Goal: Task Accomplishment & Management: Manage account settings

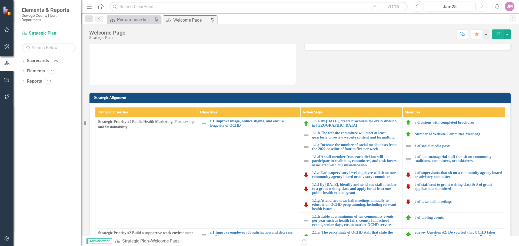
scroll to position [108, 0]
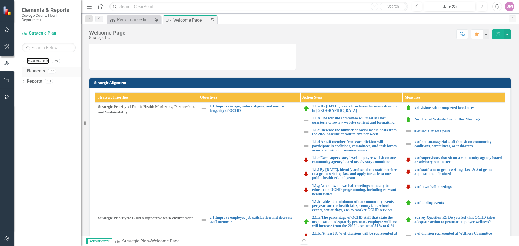
drag, startPoint x: 29, startPoint y: 59, endPoint x: 74, endPoint y: 72, distance: 46.2
click at [29, 59] on link "Scorecards" at bounding box center [38, 61] width 22 height 6
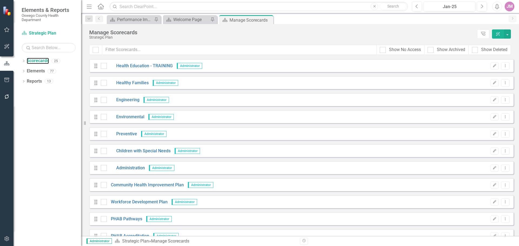
scroll to position [135, 0]
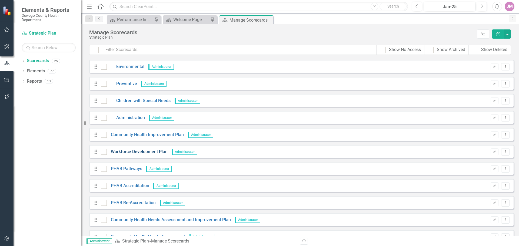
click at [134, 150] on link "Workforce Development Plan" at bounding box center [137, 152] width 61 height 6
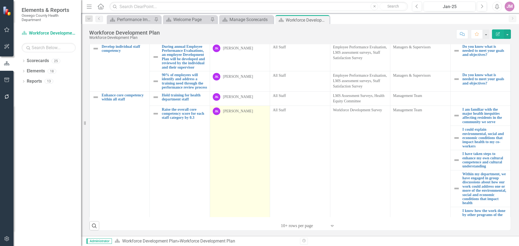
scroll to position [162, 0]
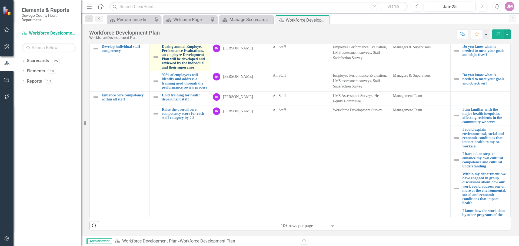
click at [176, 69] on link "During annual Employee Performance Evaluations, an employee Development Plan wi…" at bounding box center [184, 57] width 45 height 25
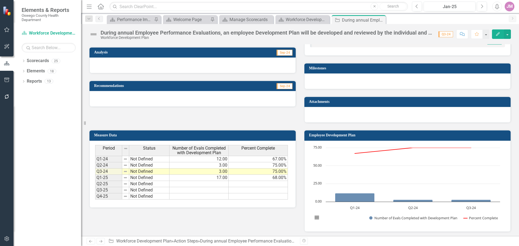
scroll to position [141, 0]
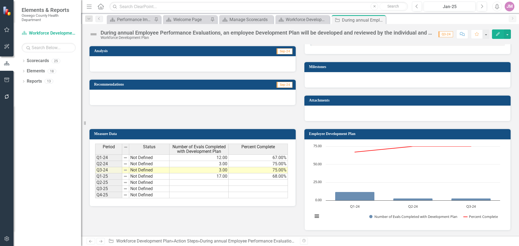
click at [484, 136] on td "Employee Development Plan" at bounding box center [408, 135] width 199 height 8
click at [507, 34] on button "button" at bounding box center [507, 33] width 7 height 9
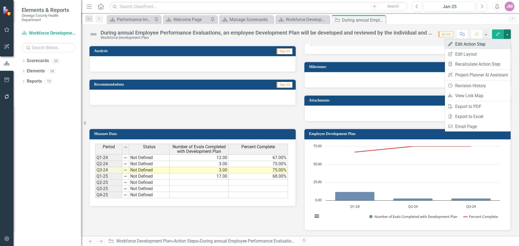
click at [477, 43] on link "Edit Edit Action Step" at bounding box center [478, 44] width 66 height 10
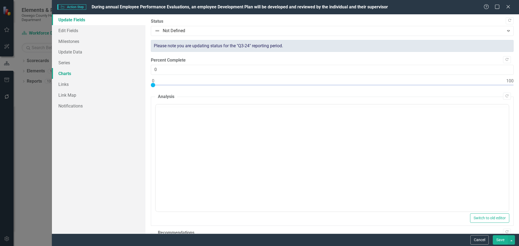
scroll to position [0, 0]
click at [67, 72] on link "Charts" at bounding box center [99, 73] width 94 height 11
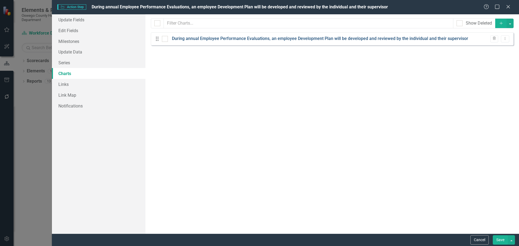
click at [293, 38] on link "During annual Employee Performance Evaluations, an employee Development Plan wi…" at bounding box center [320, 39] width 296 height 6
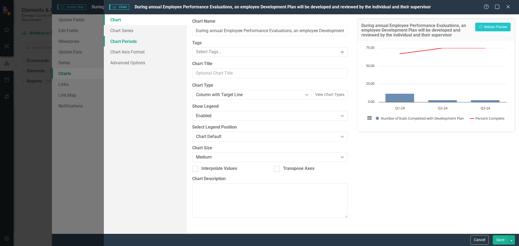
click at [131, 41] on link "Chart Periods" at bounding box center [145, 41] width 83 height 11
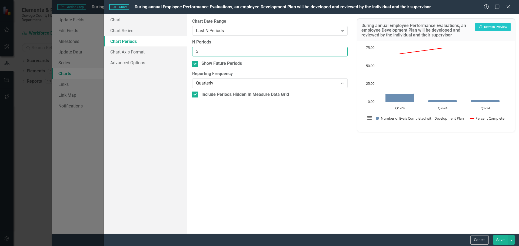
type input "5"
click at [343, 49] on input "5" at bounding box center [269, 52] width 155 height 10
click at [344, 31] on icon "Expand" at bounding box center [342, 31] width 5 height 4
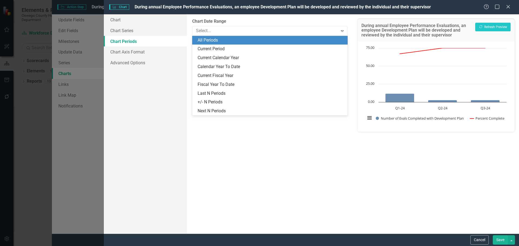
click at [253, 40] on div "All Periods" at bounding box center [271, 40] width 147 height 6
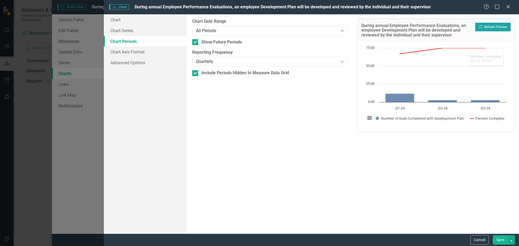
click at [493, 28] on button "Recalculate Refresh Preview" at bounding box center [492, 27] width 35 height 9
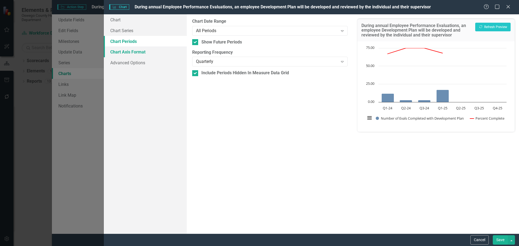
click at [143, 54] on link "Chart Axis Format" at bounding box center [145, 52] width 83 height 11
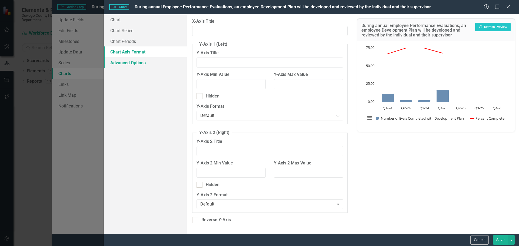
click at [130, 59] on link "Advanced Options" at bounding box center [145, 62] width 83 height 11
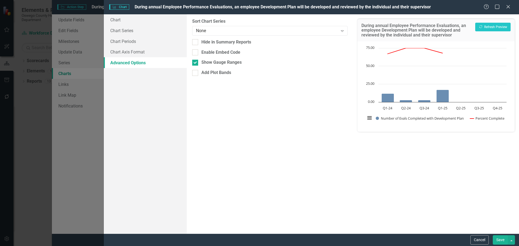
click at [499, 238] on button "Save" at bounding box center [500, 240] width 15 height 9
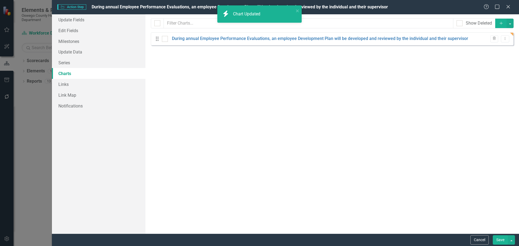
click at [501, 240] on button "Save" at bounding box center [500, 240] width 15 height 9
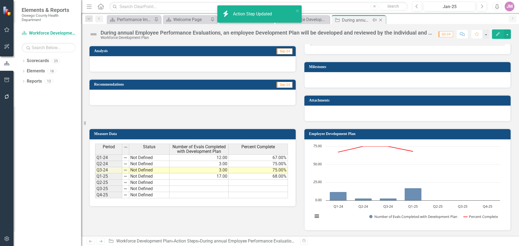
click at [381, 21] on icon at bounding box center [380, 20] width 3 height 3
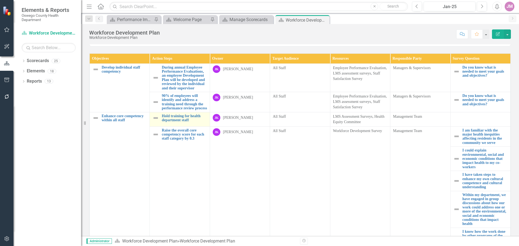
scroll to position [81, 0]
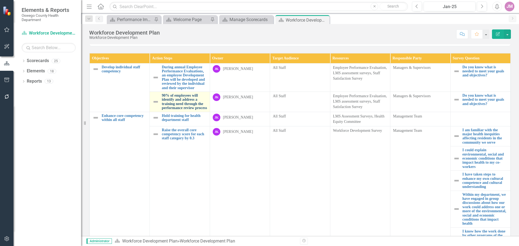
click at [180, 110] on link "90% of employees will identify and address a training need through the performa…" at bounding box center [184, 102] width 45 height 17
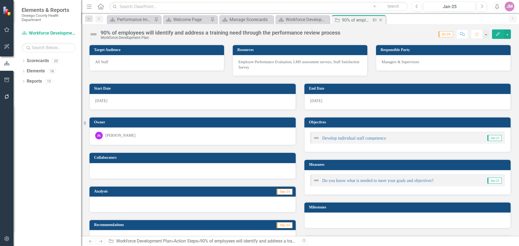
click at [381, 21] on icon "Close" at bounding box center [380, 20] width 5 height 4
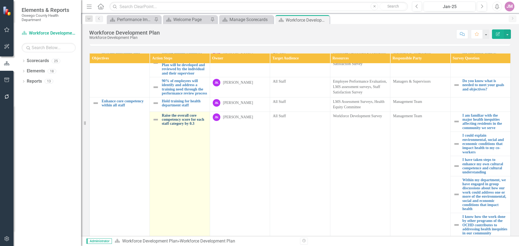
scroll to position [27, 0]
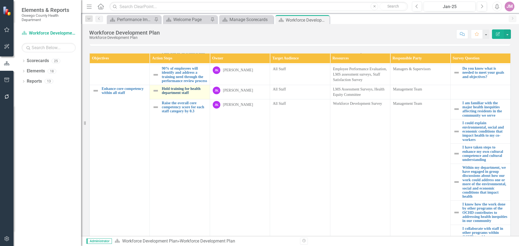
click at [175, 95] on link "Hold training for health department staff" at bounding box center [184, 91] width 45 height 8
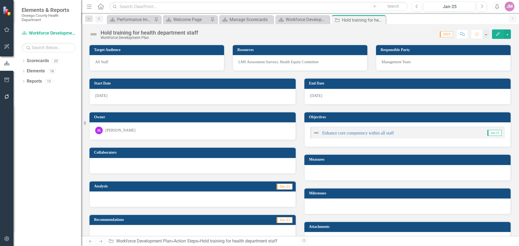
click at [100, 19] on icon "Previous" at bounding box center [99, 18] width 4 height 3
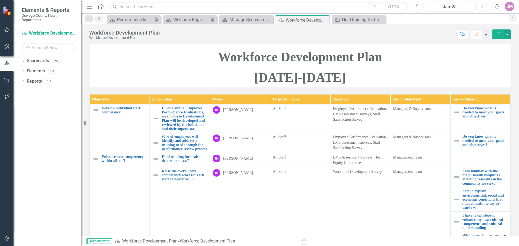
scroll to position [108, 0]
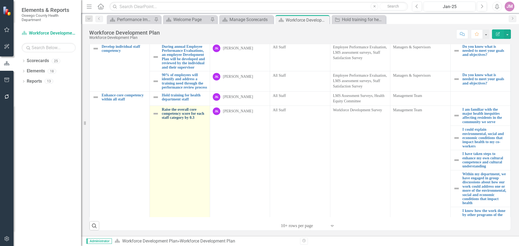
click at [176, 120] on link "Raise the overall core competency score for each staff category by 0.3" at bounding box center [184, 114] width 45 height 12
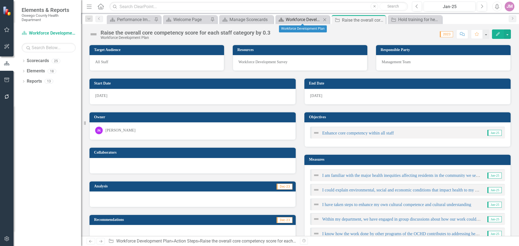
click at [306, 19] on div "Workforce Development Plan" at bounding box center [304, 19] width 36 height 7
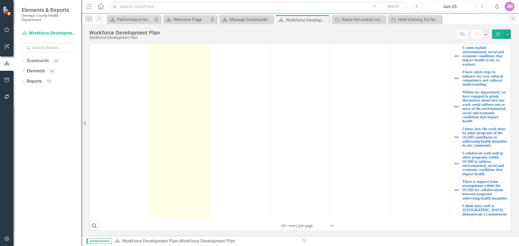
scroll to position [162, 0]
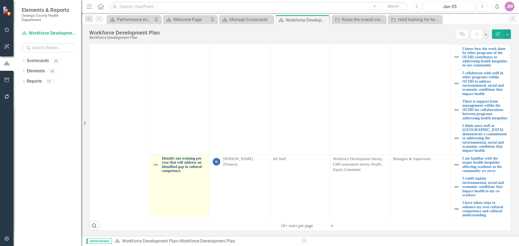
click at [192, 173] on link "Identify one training per year that will address an identified gap in cultural …" at bounding box center [184, 165] width 45 height 17
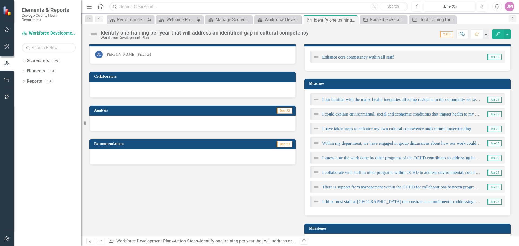
scroll to position [190, 0]
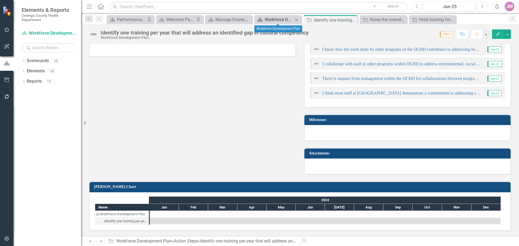
click at [276, 21] on div "Workforce Development Plan" at bounding box center [279, 19] width 29 height 7
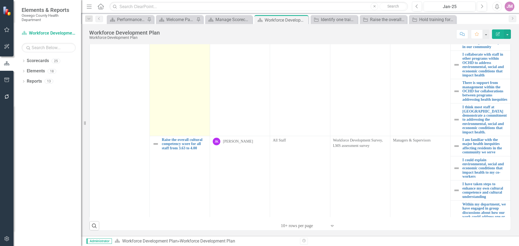
scroll to position [433, 0]
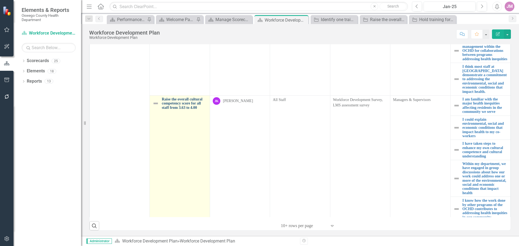
click at [180, 110] on link "Raise the overall cultural competency score for all staff from 3.63 to 4.00" at bounding box center [184, 103] width 45 height 12
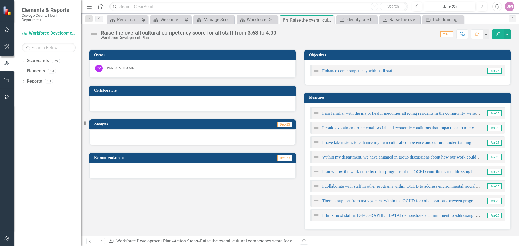
scroll to position [22, 0]
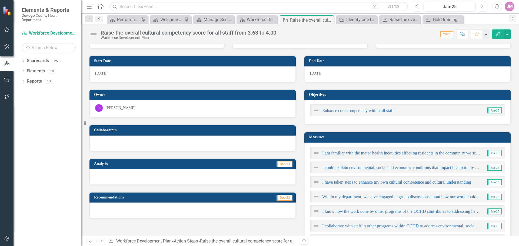
click at [101, 21] on link "Previous" at bounding box center [99, 19] width 8 height 6
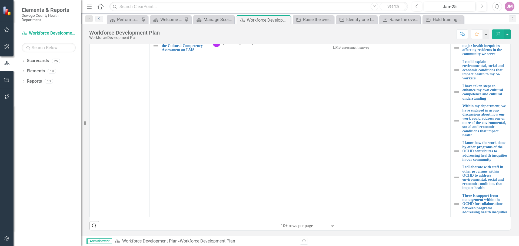
scroll to position [703, 0]
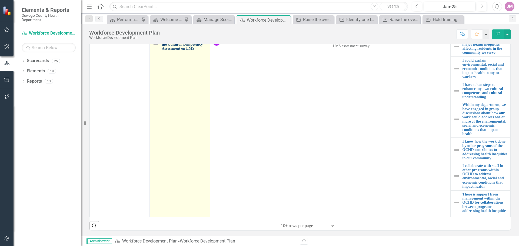
click at [182, 51] on link "90% of staff will complete the Cultural Competency Assessment on LMS" at bounding box center [184, 44] width 45 height 12
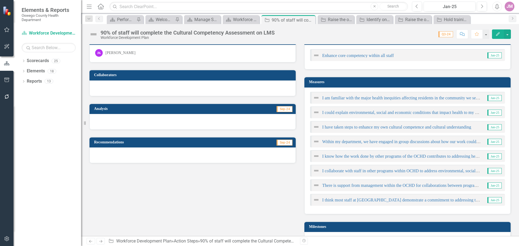
scroll to position [185, 0]
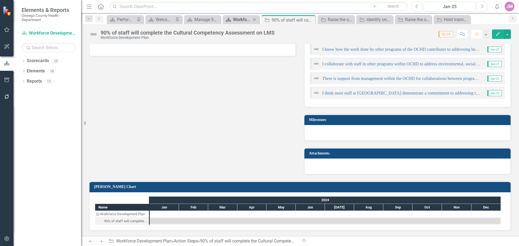
click at [241, 21] on div "Workforce Development Plan" at bounding box center [242, 19] width 18 height 7
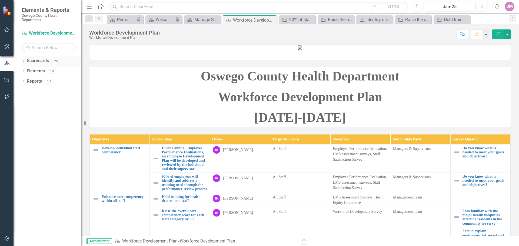
click at [43, 63] on link "Scorecards" at bounding box center [38, 61] width 22 height 6
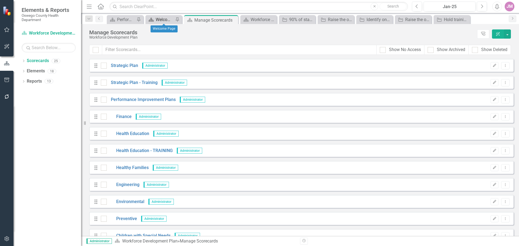
click at [159, 20] on div "Welcome Page" at bounding box center [165, 19] width 18 height 7
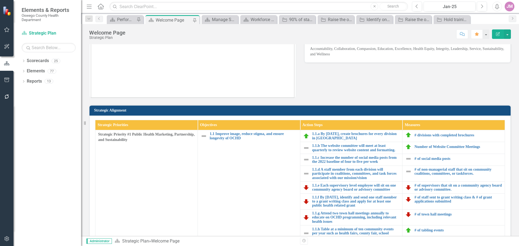
scroll to position [162, 0]
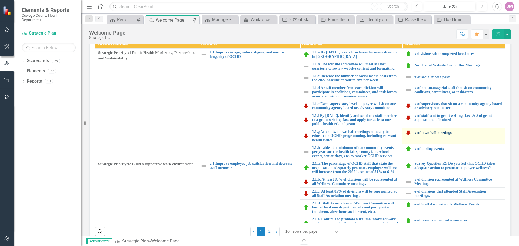
click at [426, 133] on link "# of town hall meetings" at bounding box center [459, 133] width 88 height 4
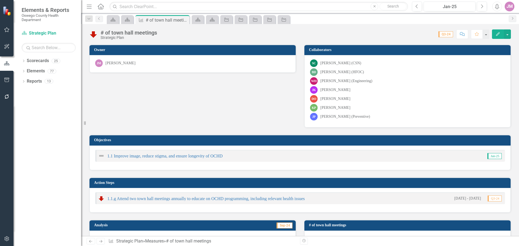
scroll to position [162, 0]
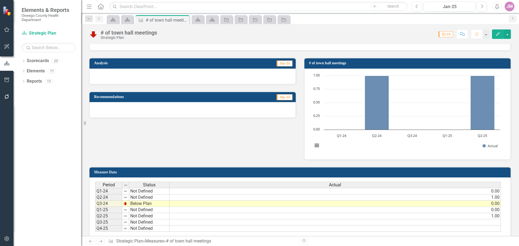
click at [102, 6] on icon "Home" at bounding box center [100, 7] width 7 height 6
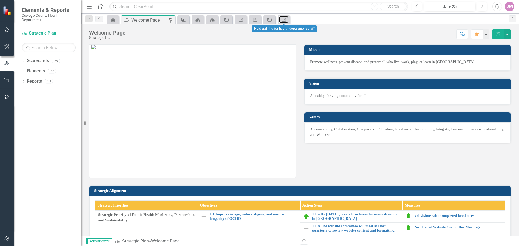
click at [285, 18] on icon "Action Step" at bounding box center [283, 20] width 5 height 4
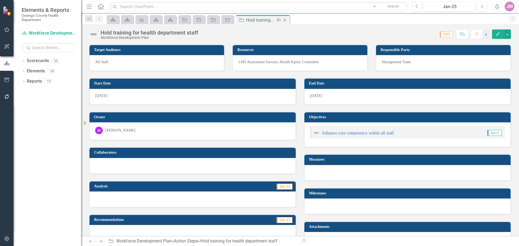
click at [282, 19] on div "Close" at bounding box center [285, 20] width 7 height 7
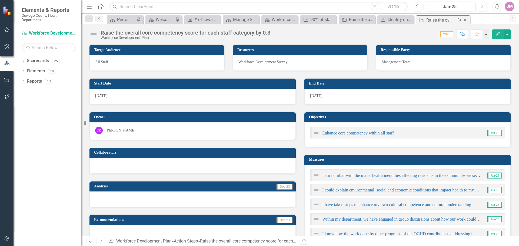
click at [464, 20] on icon "Close" at bounding box center [464, 20] width 5 height 4
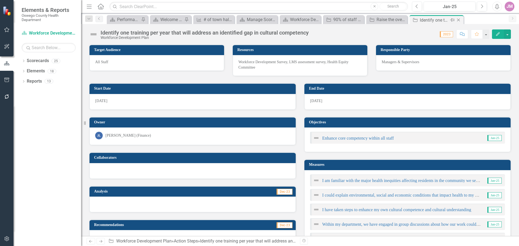
click at [460, 20] on icon "Close" at bounding box center [458, 20] width 5 height 4
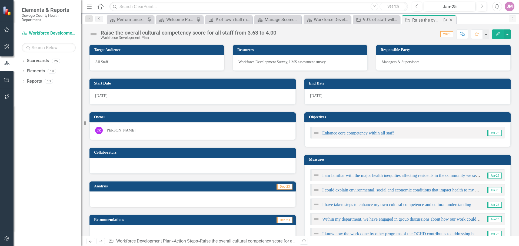
click at [449, 19] on icon "Close" at bounding box center [450, 20] width 5 height 4
click at [440, 19] on icon "Close" at bounding box center [436, 20] width 5 height 4
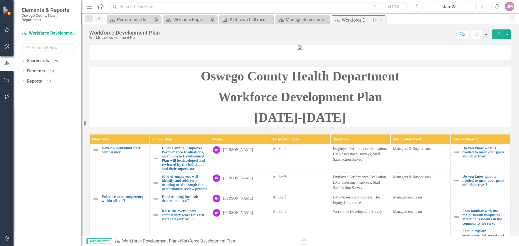
click at [382, 20] on icon "Close" at bounding box center [380, 20] width 5 height 4
